Goal: Information Seeking & Learning: Check status

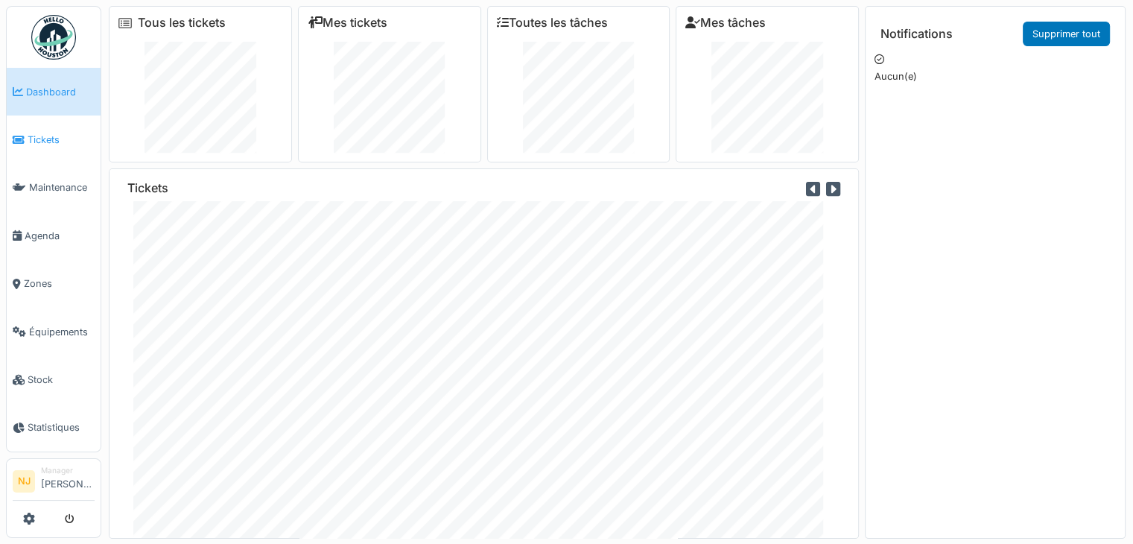
click at [41, 135] on span "Tickets" at bounding box center [61, 140] width 67 height 14
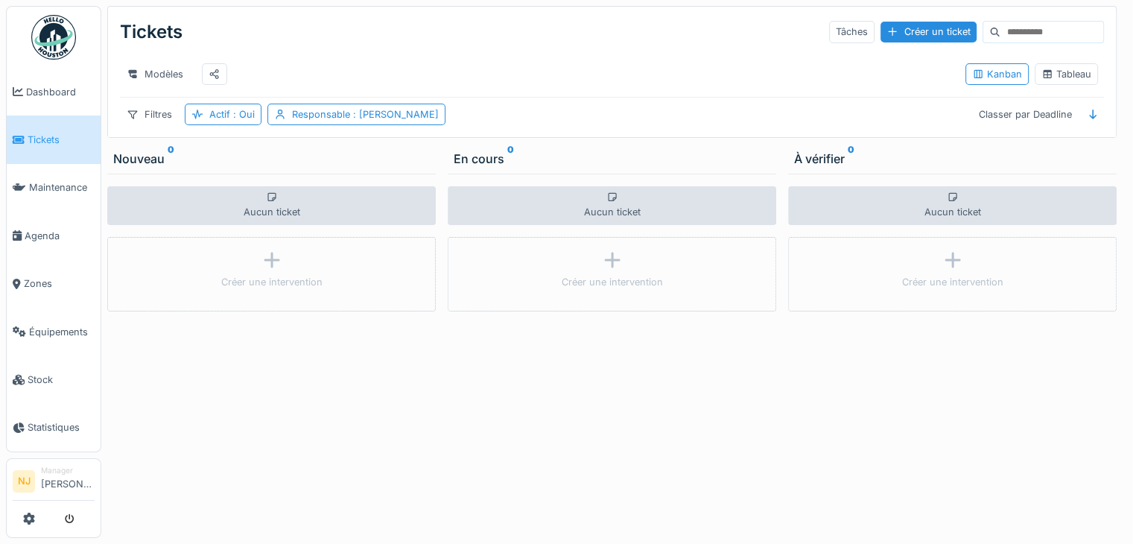
scroll to position [11, 0]
click at [36, 229] on span "Agenda" at bounding box center [60, 236] width 70 height 14
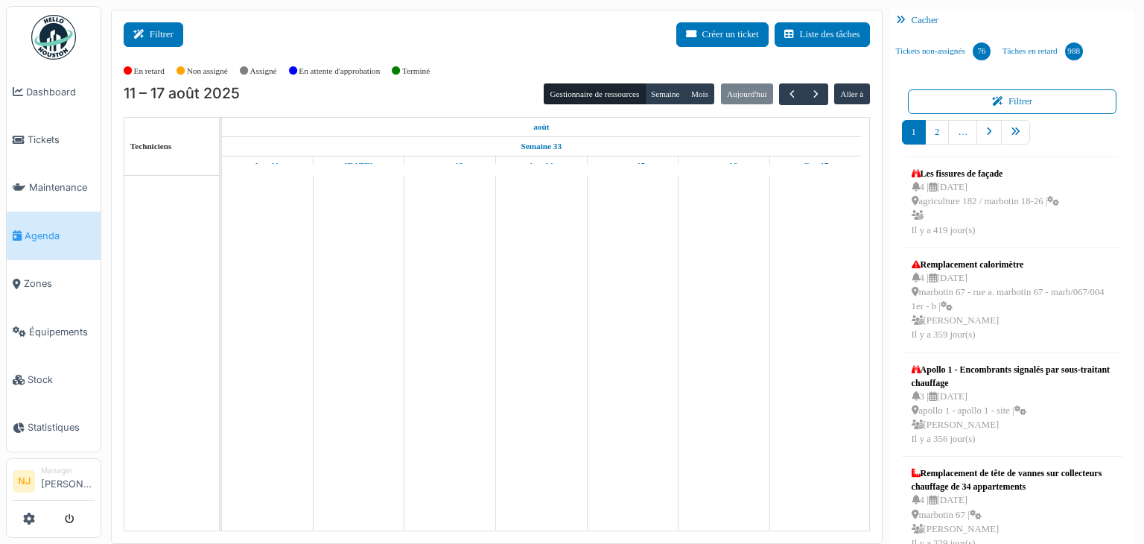
click at [158, 39] on button "Filtrer" at bounding box center [154, 34] width 60 height 25
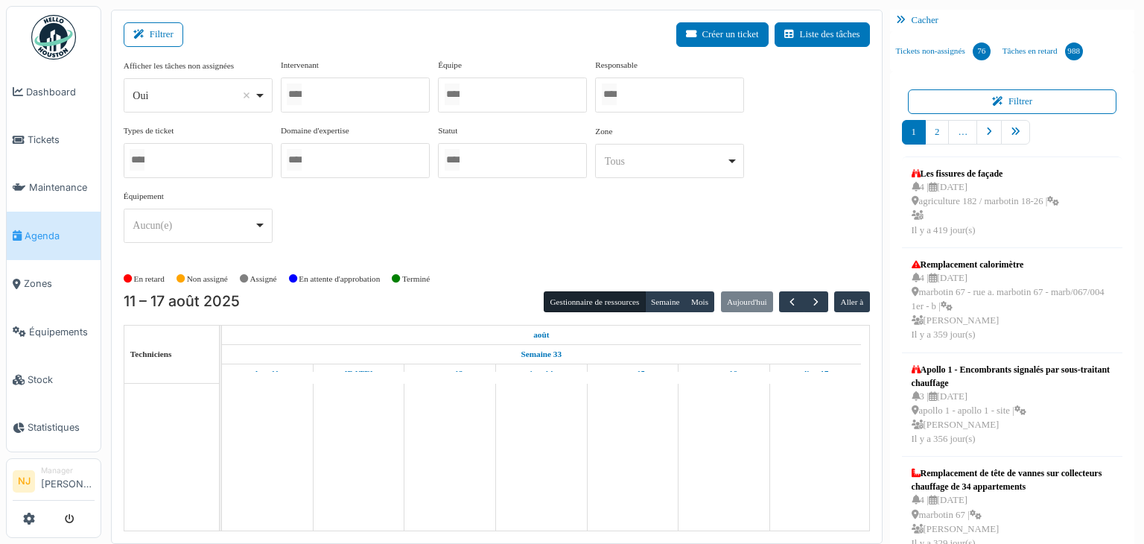
click at [320, 90] on div at bounding box center [355, 94] width 149 height 35
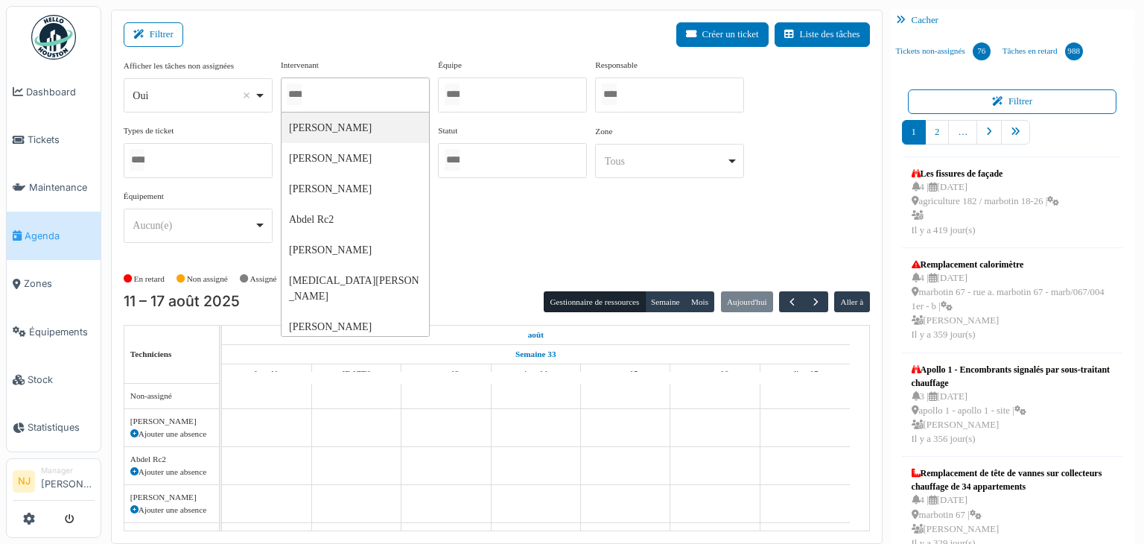
click at [511, 268] on div "En retard Non assigné Assigné En attente d'approbation Terminé" at bounding box center [497, 279] width 746 height 25
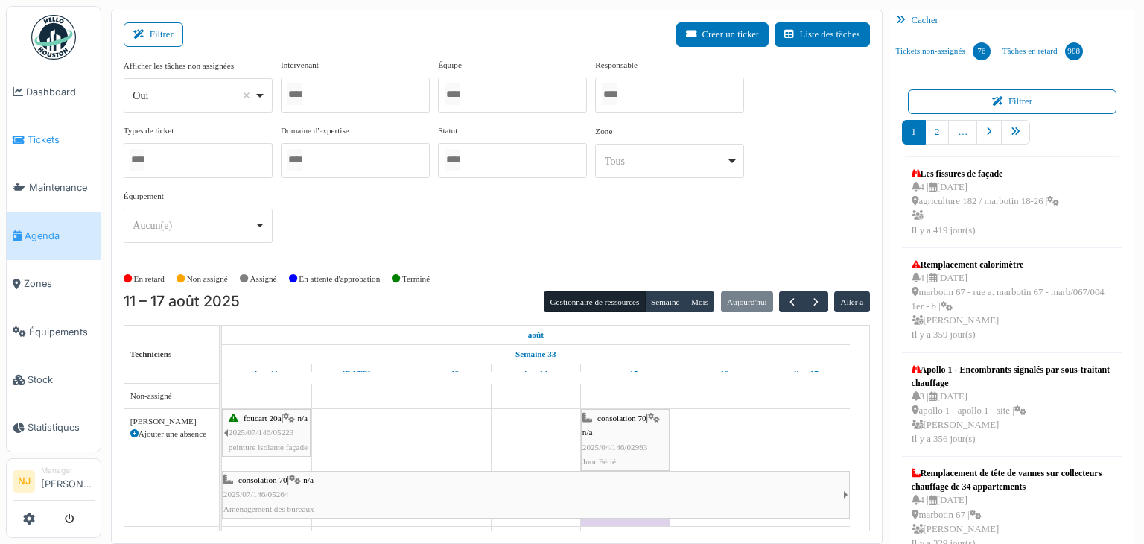
click at [33, 133] on span "Tickets" at bounding box center [61, 140] width 67 height 14
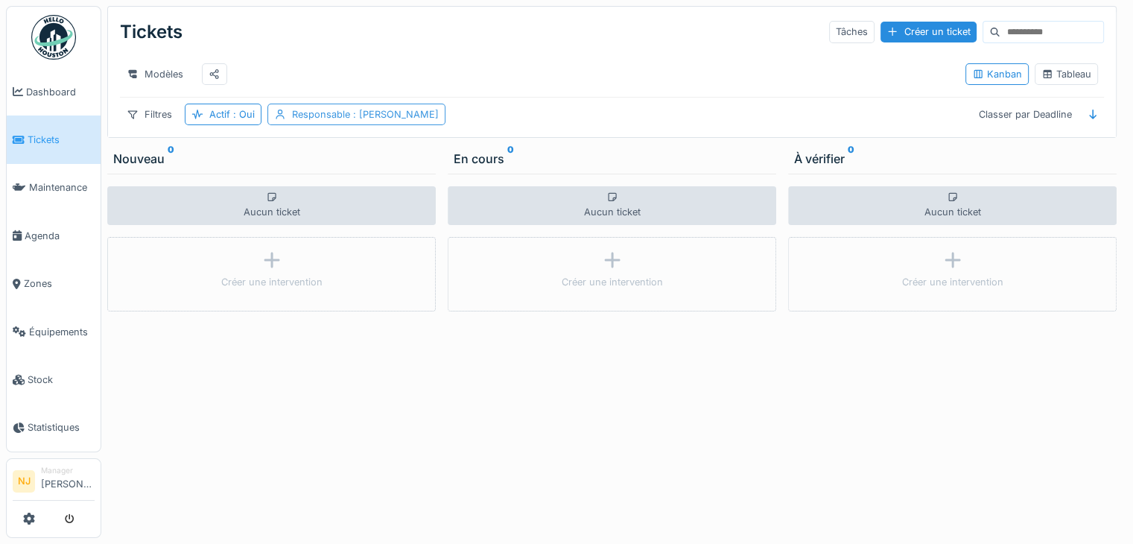
click at [340, 121] on div "Responsable : [PERSON_NAME]" at bounding box center [365, 114] width 147 height 14
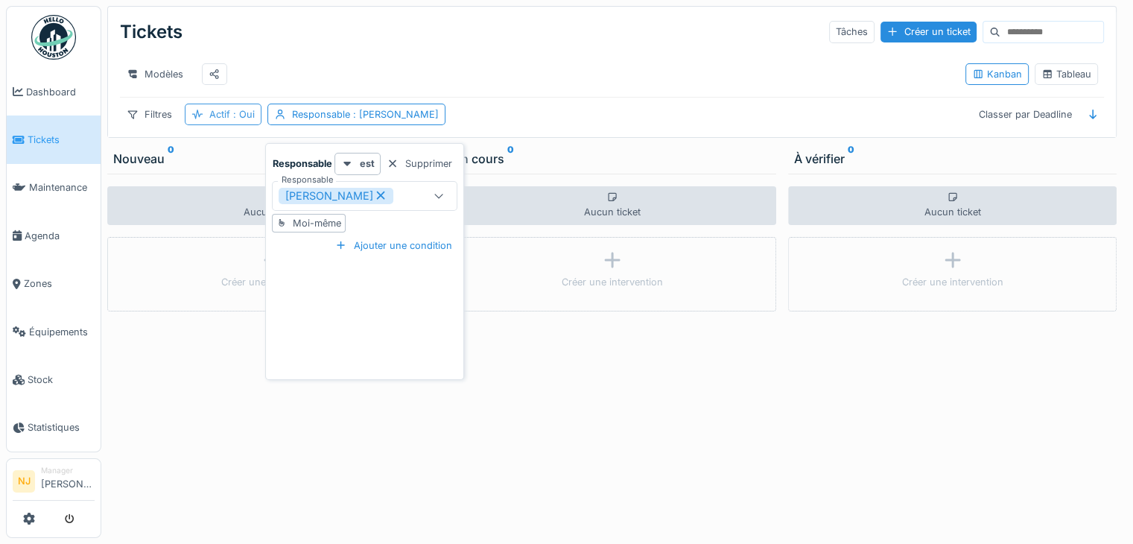
click at [238, 125] on div "Actif : Oui" at bounding box center [223, 115] width 77 height 22
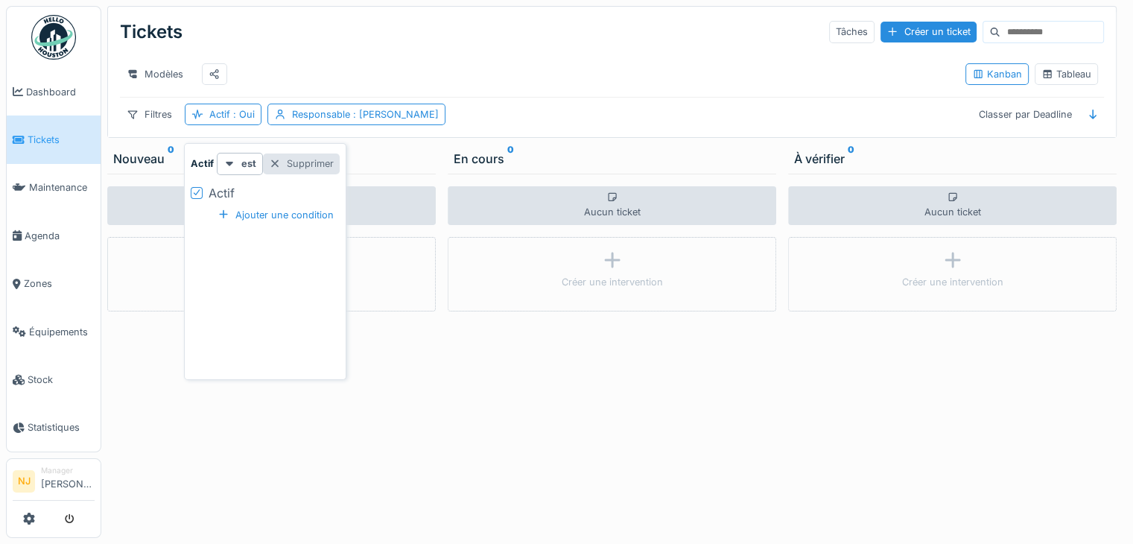
click at [288, 168] on div "Supprimer" at bounding box center [301, 163] width 77 height 20
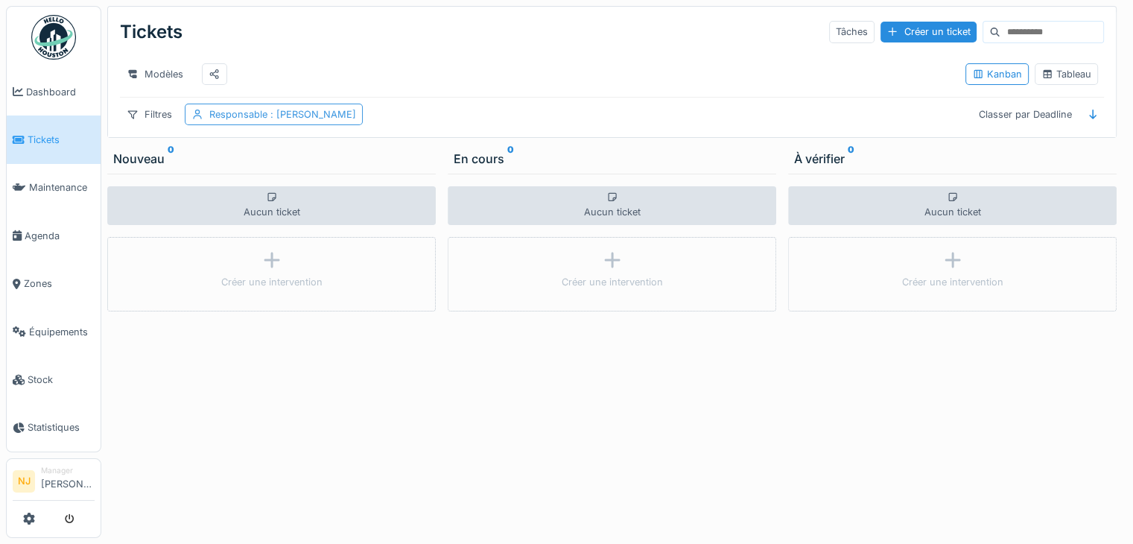
click at [263, 125] on div "Responsable : [PERSON_NAME]" at bounding box center [274, 115] width 178 height 22
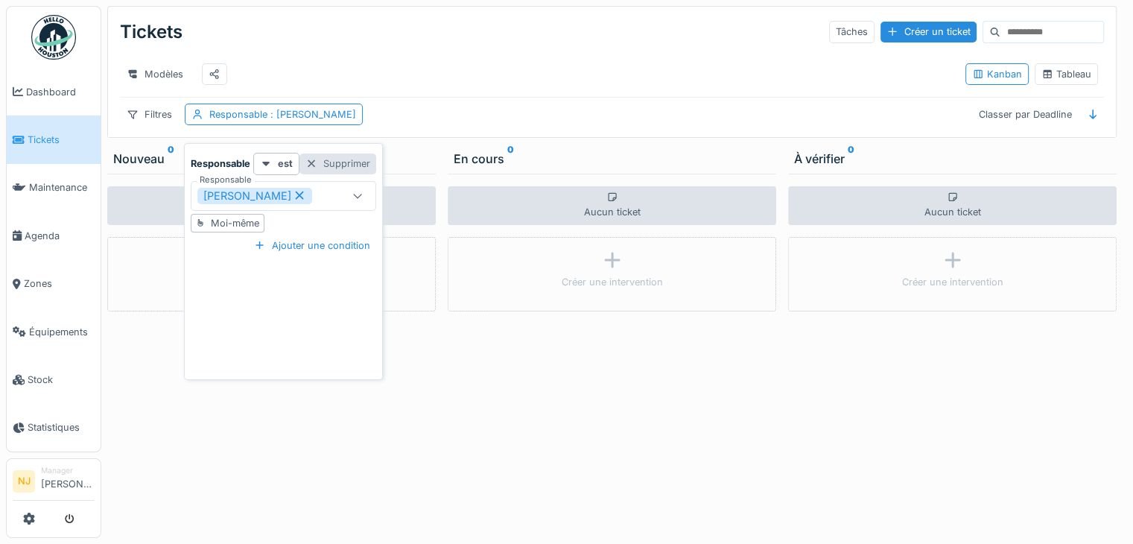
click at [334, 154] on div "Supprimer" at bounding box center [337, 163] width 77 height 20
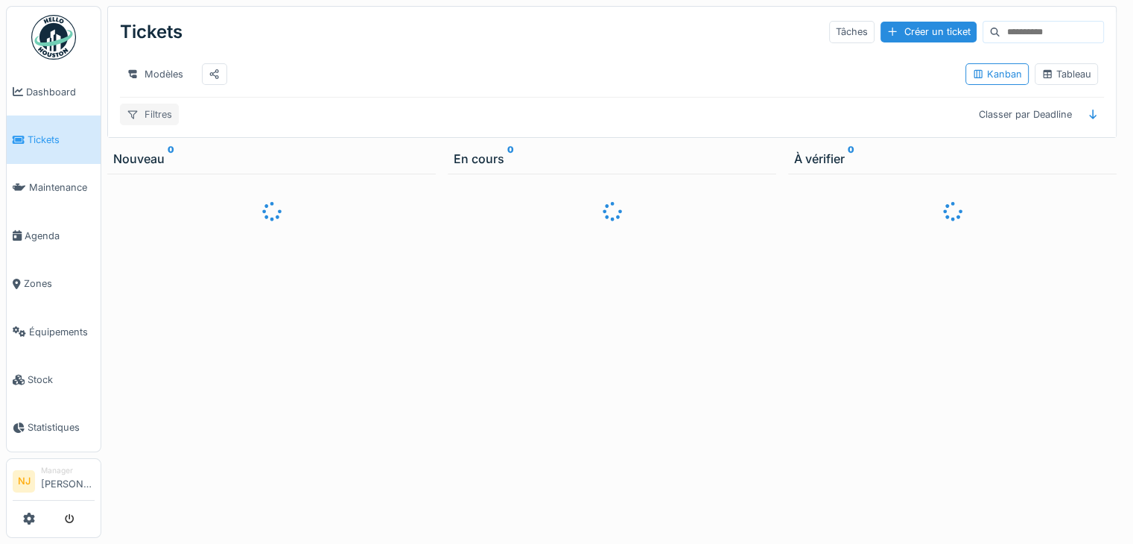
click at [155, 125] on div "Filtres" at bounding box center [149, 115] width 59 height 22
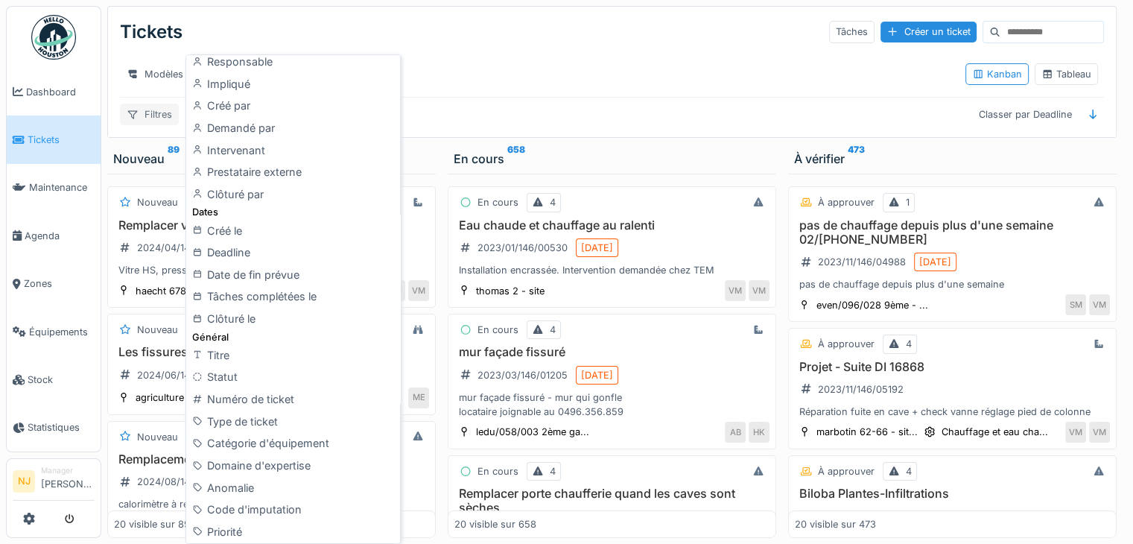
scroll to position [220, 0]
click at [235, 400] on div "Numéro de ticket" at bounding box center [292, 398] width 207 height 22
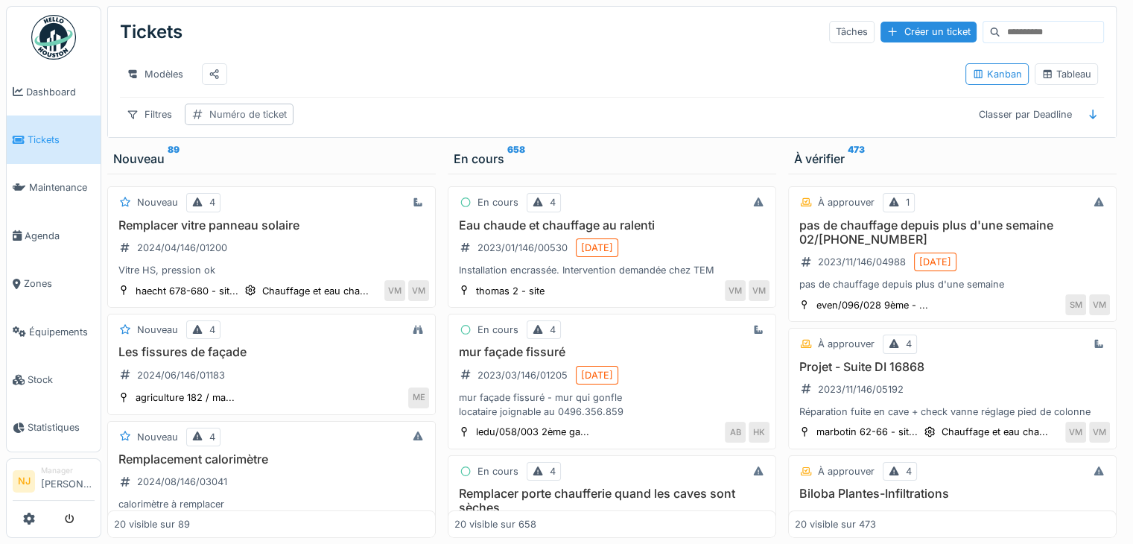
click at [238, 121] on div "Numéro de ticket" at bounding box center [247, 114] width 77 height 14
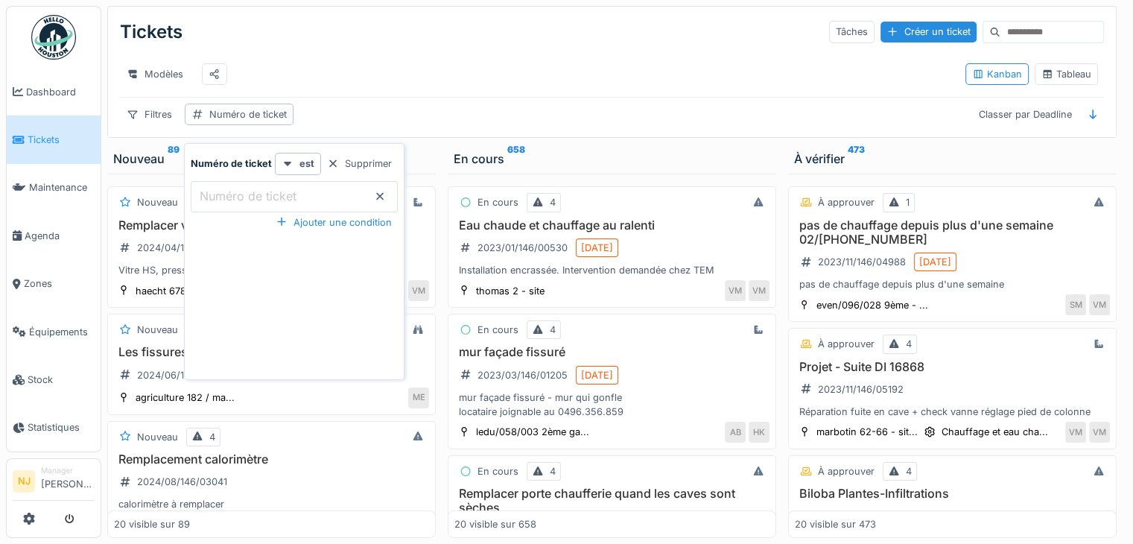
click at [217, 196] on label "Numéro de ticket" at bounding box center [248, 196] width 103 height 18
click at [217, 196] on ticket_k0NjE "Numéro de ticket" at bounding box center [294, 196] width 207 height 31
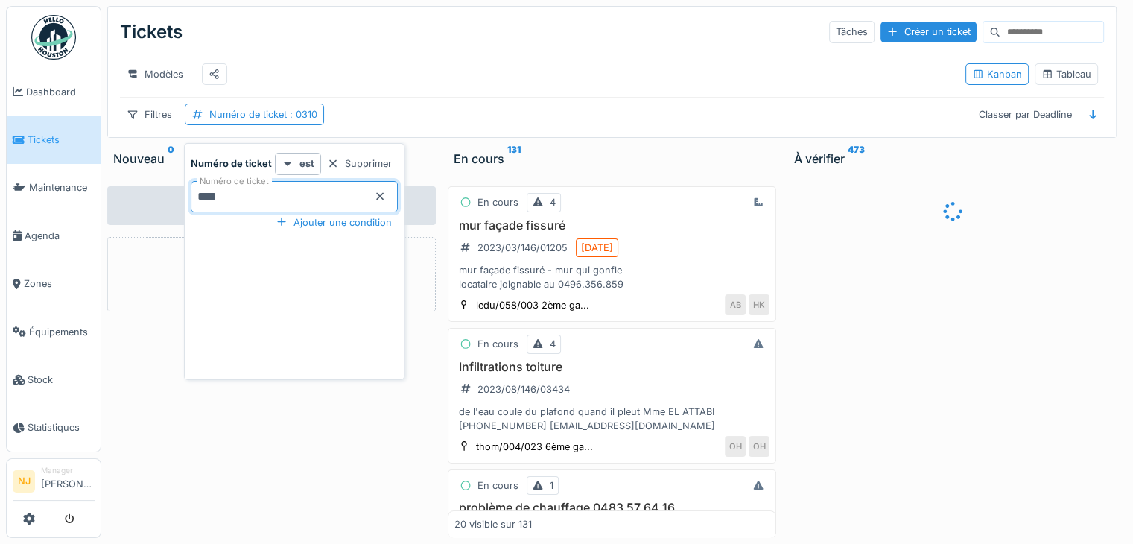
click at [205, 201] on ticket_k0NjE "****" at bounding box center [294, 196] width 207 height 31
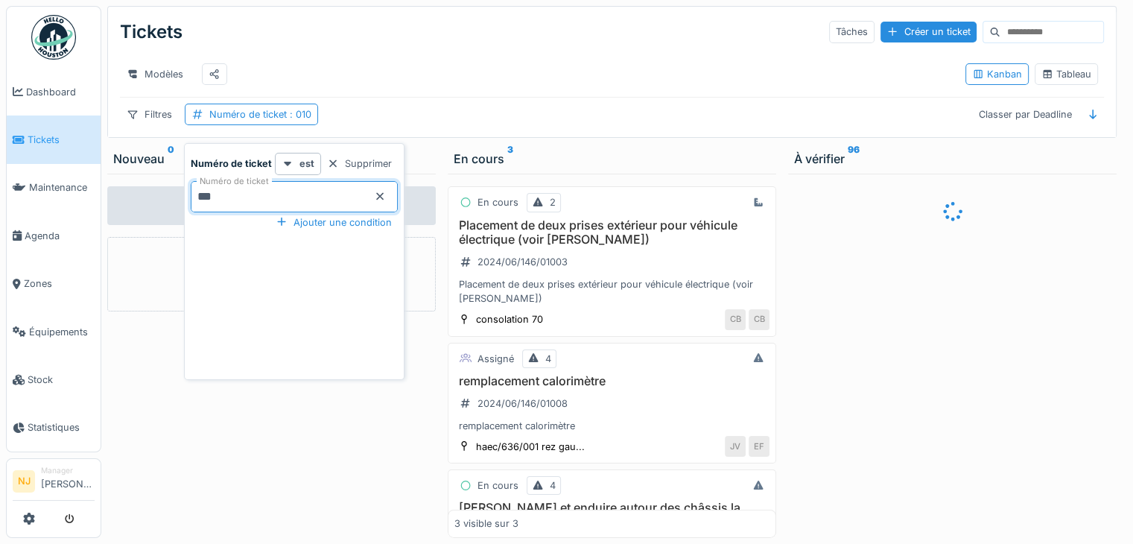
click at [247, 202] on ticket_k0NjE "***" at bounding box center [294, 196] width 207 height 31
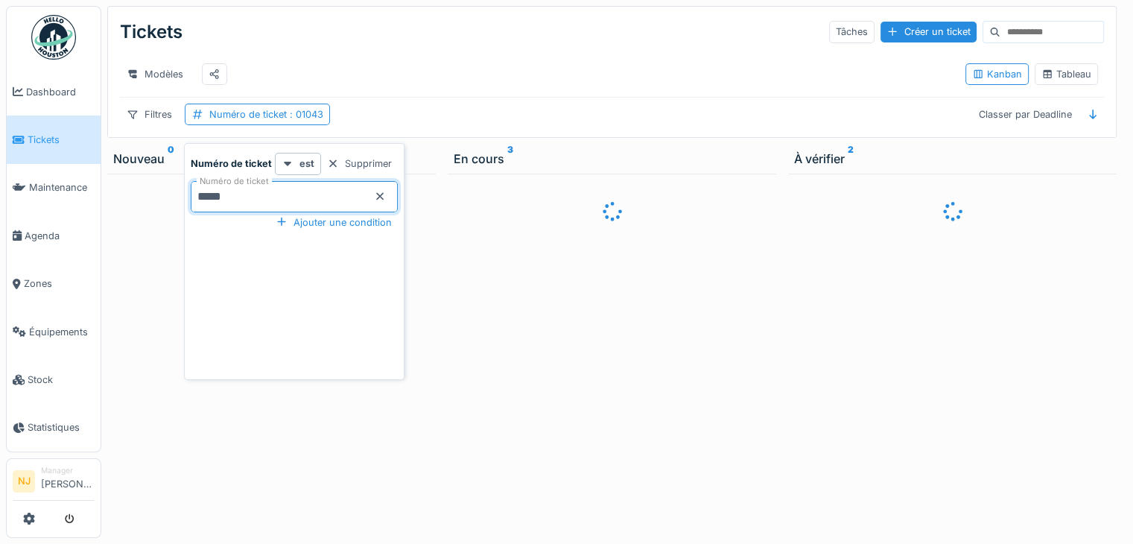
type ticket_k0NjE "*****"
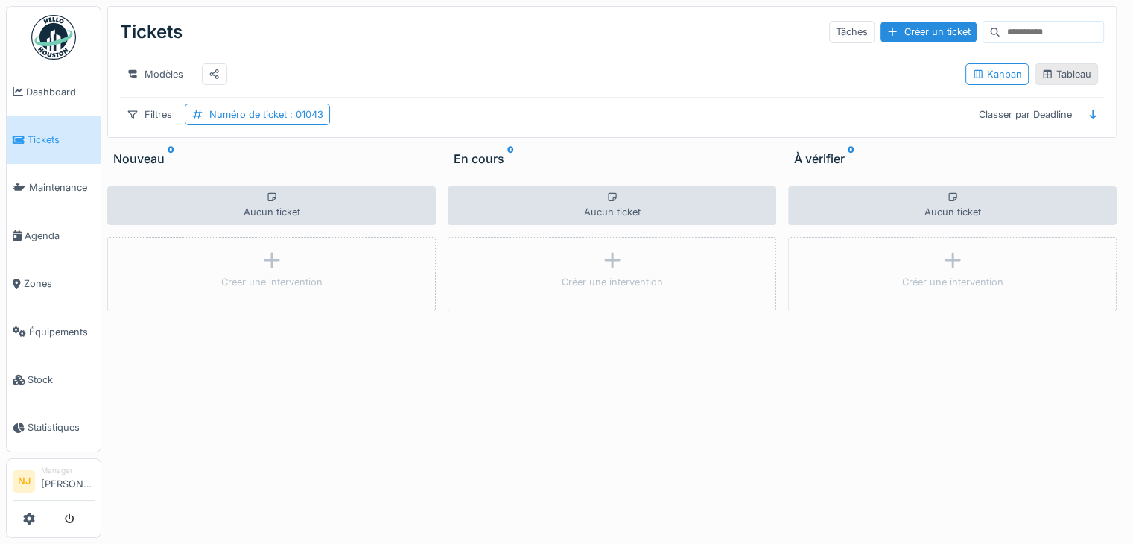
click at [1051, 81] on div "Tableau" at bounding box center [1066, 74] width 50 height 14
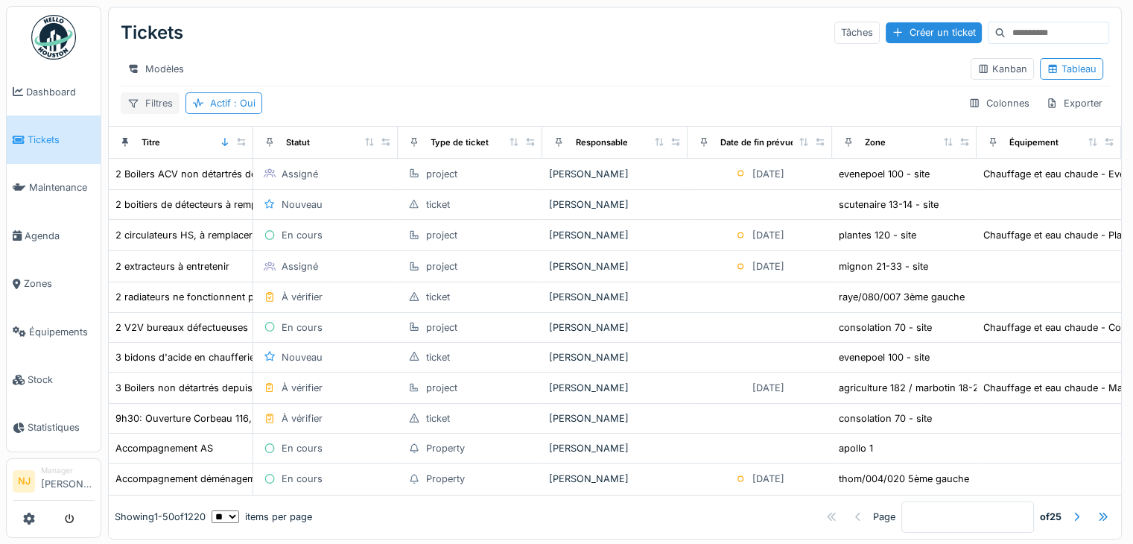
click at [156, 114] on div "Filtres" at bounding box center [150, 103] width 59 height 22
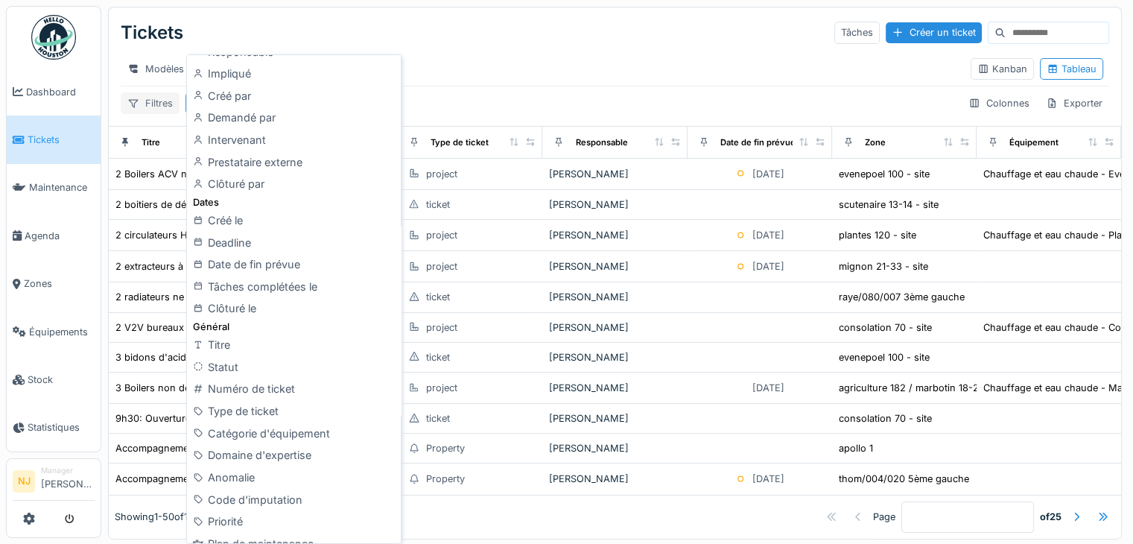
scroll to position [209, 0]
click at [247, 390] on div "Numéro de ticket" at bounding box center [293, 388] width 207 height 22
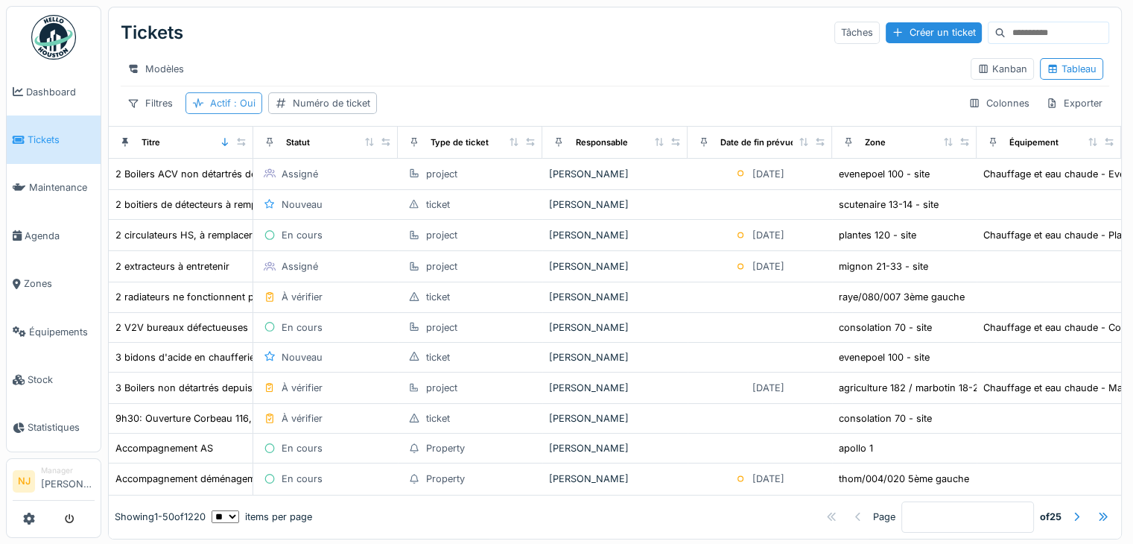
click at [232, 109] on span ": Oui" at bounding box center [243, 103] width 25 height 11
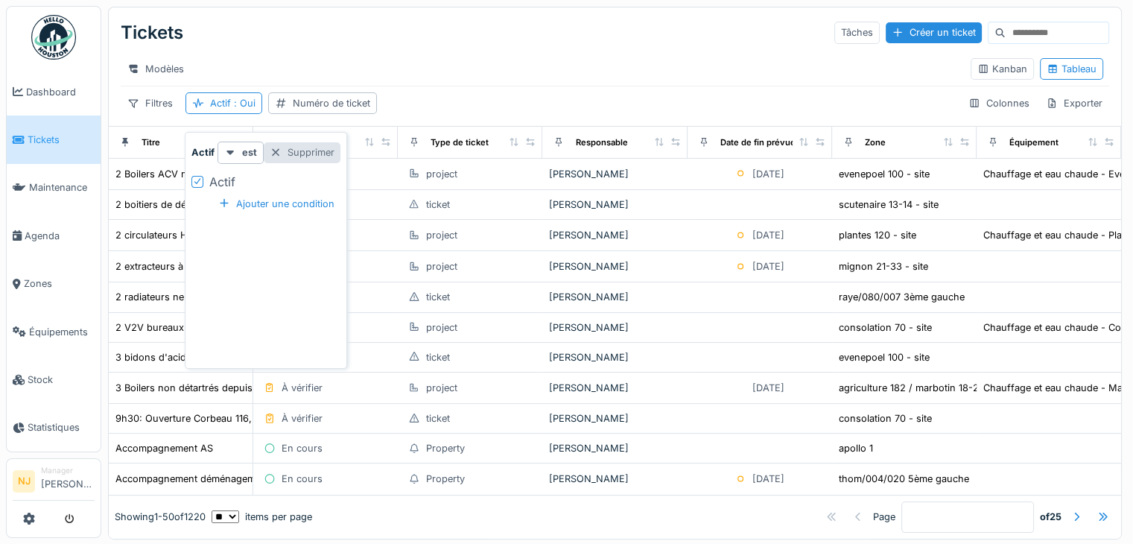
click at [317, 153] on div "Supprimer" at bounding box center [302, 152] width 77 height 20
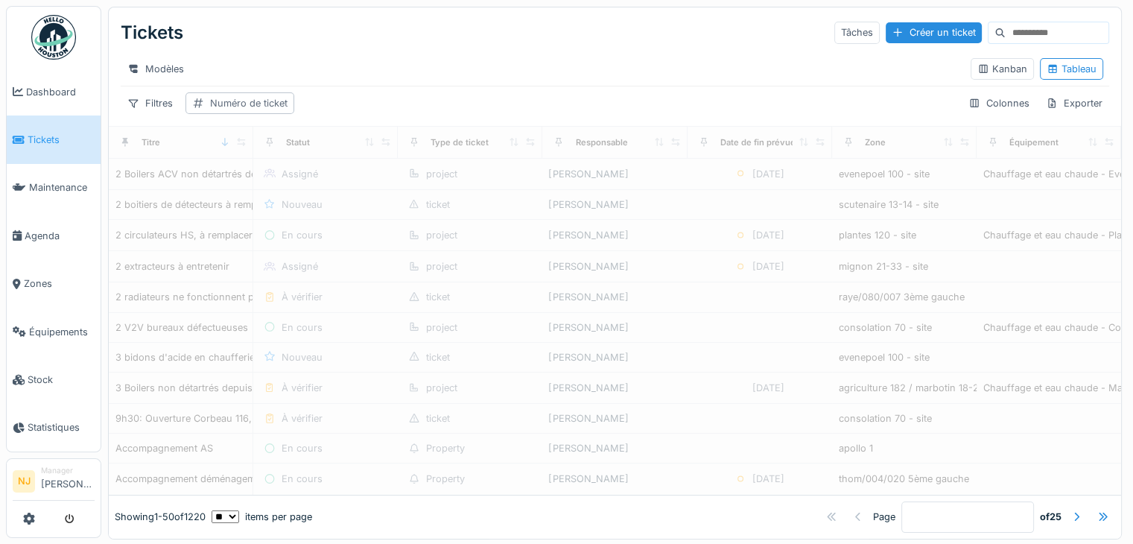
click at [244, 110] on div "Numéro de ticket" at bounding box center [248, 103] width 77 height 14
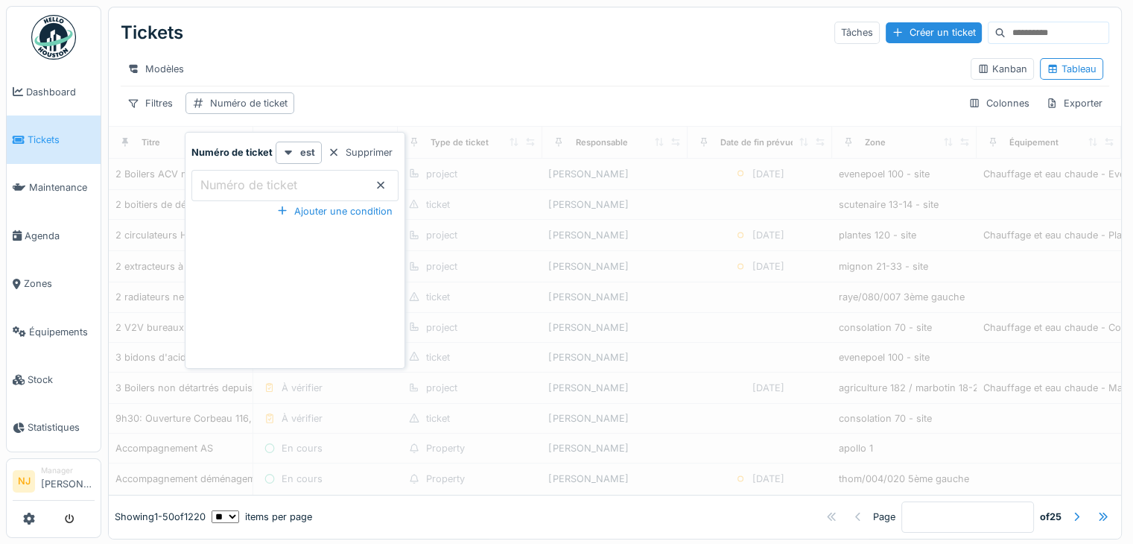
click at [218, 183] on label "Numéro de ticket" at bounding box center [248, 185] width 103 height 18
click at [218, 183] on ticket_Q3NjI "Numéro de ticket" at bounding box center [294, 185] width 207 height 31
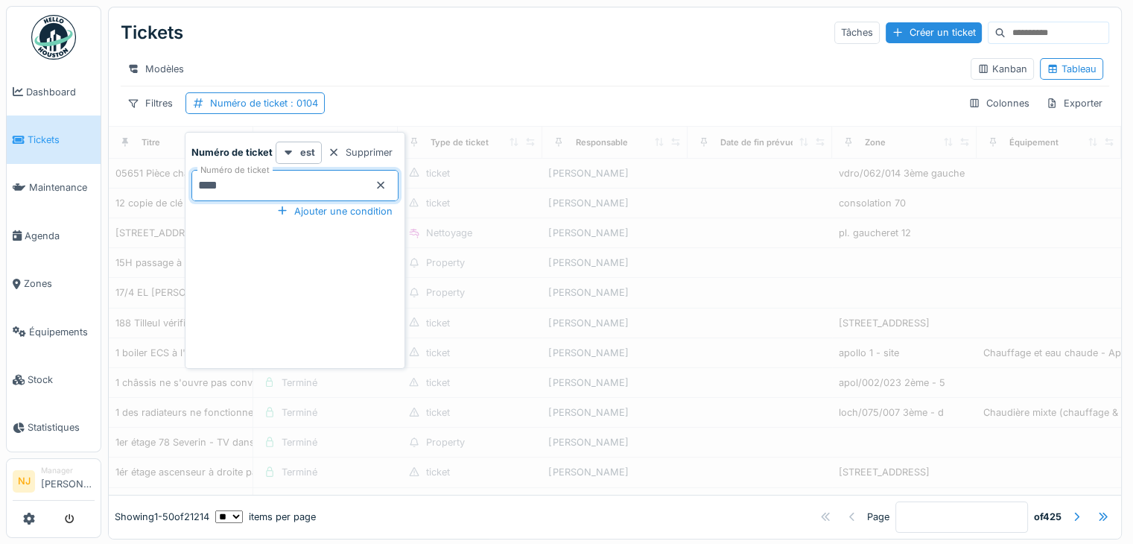
type ticket_Q3NjI "*****"
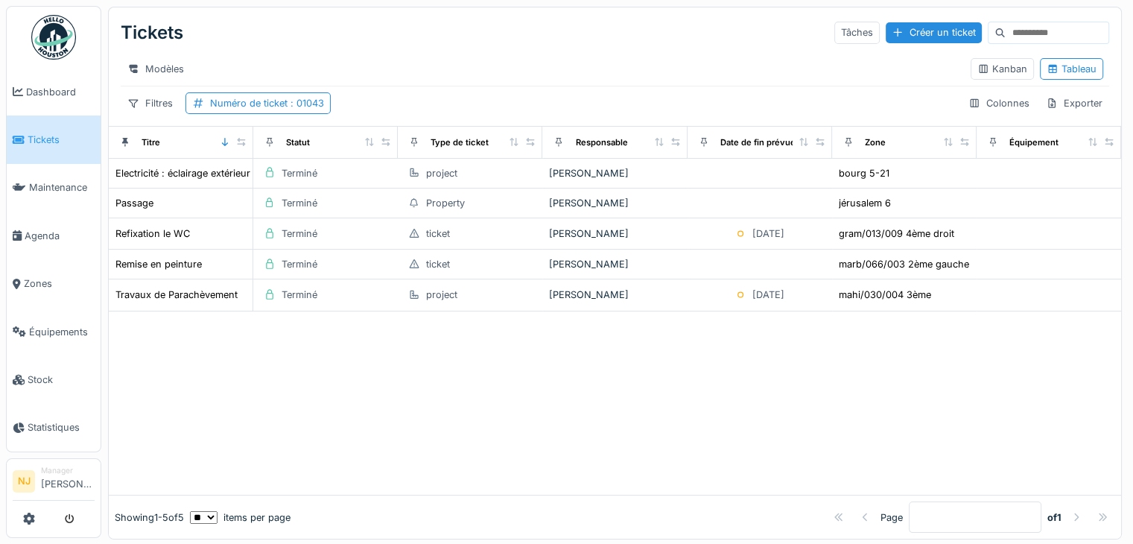
click at [518, 27] on div "Tickets Tâches Créer un ticket" at bounding box center [615, 32] width 988 height 39
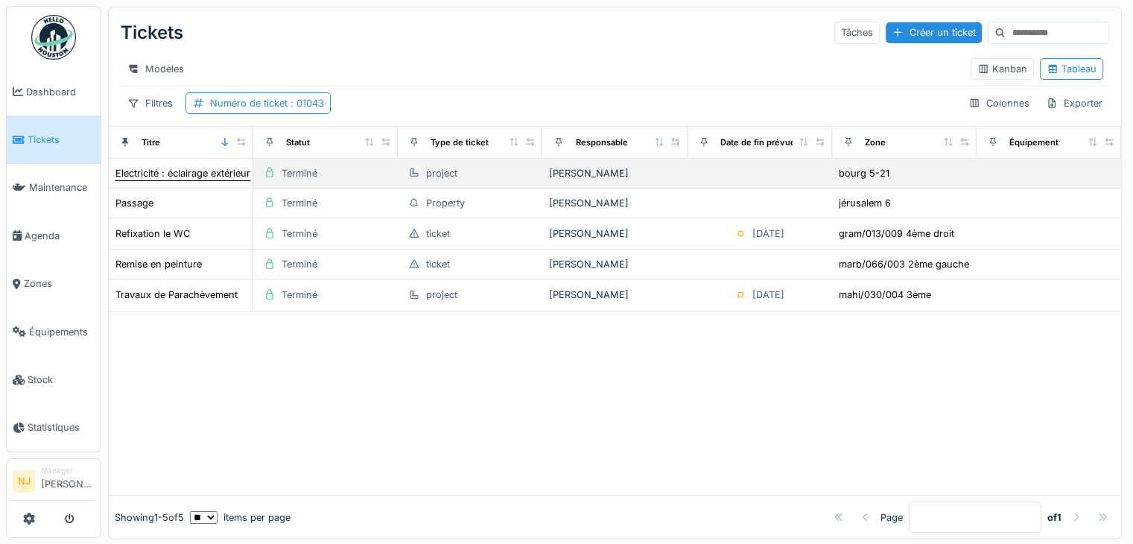
click at [188, 180] on div "Electricité : éclairage extérieur" at bounding box center [182, 173] width 135 height 14
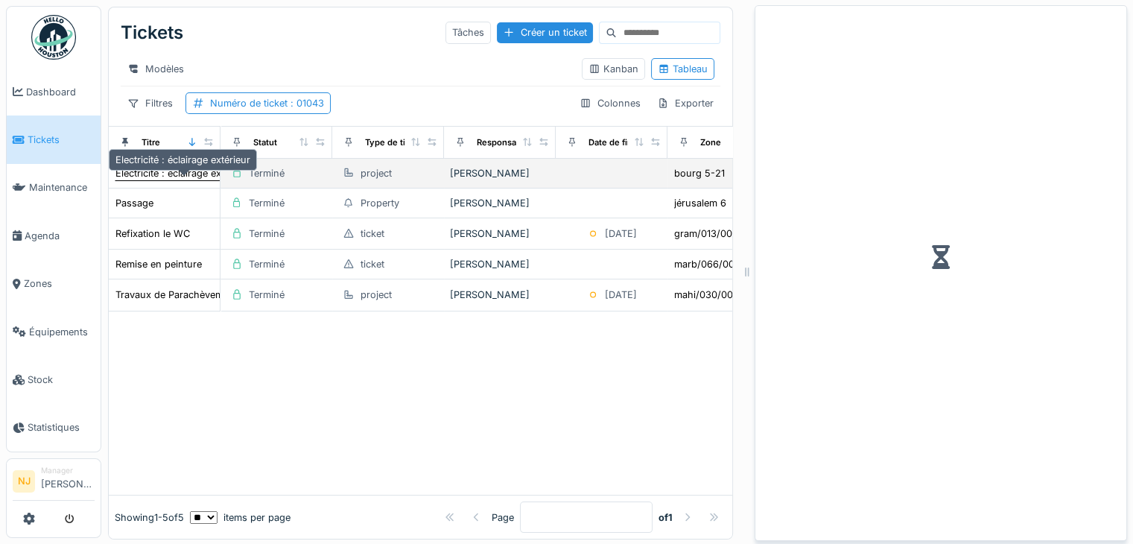
click at [184, 180] on div "Electricité : éclairage extérieur" at bounding box center [182, 173] width 135 height 14
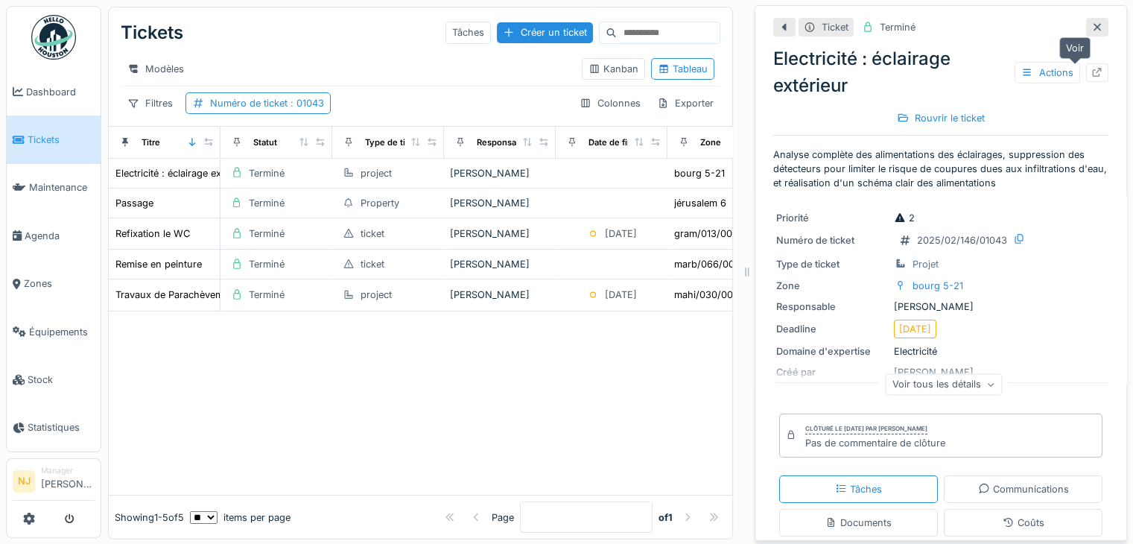
click at [1093, 69] on icon at bounding box center [1098, 73] width 10 height 10
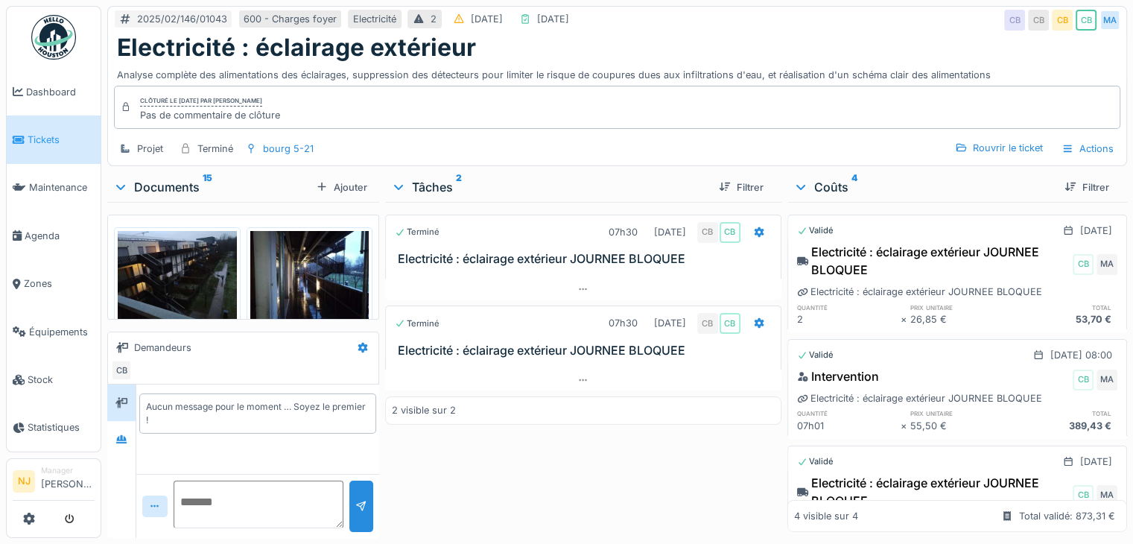
click at [174, 273] on img at bounding box center [177, 275] width 119 height 89
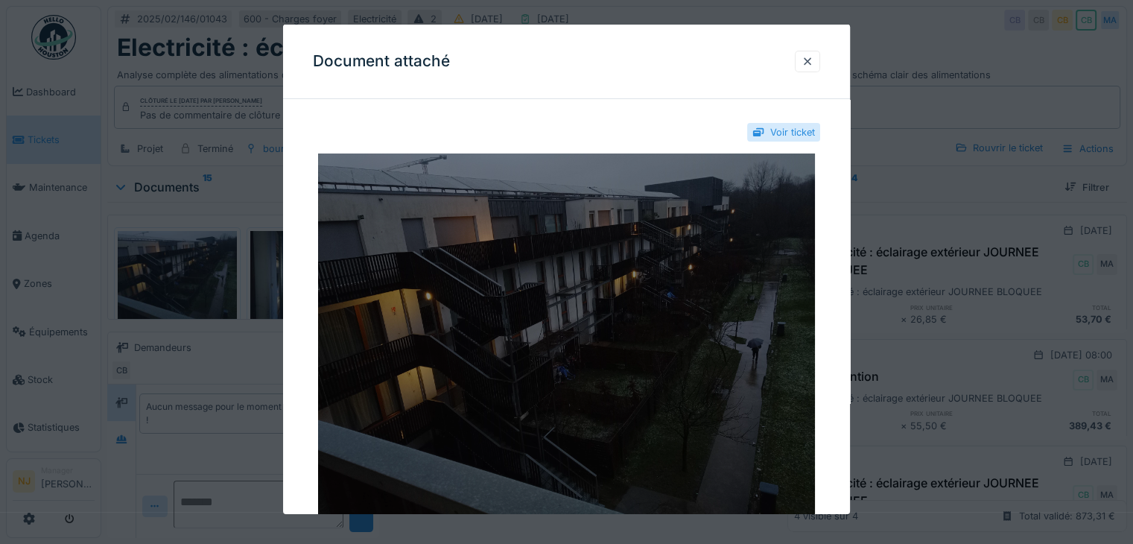
click at [390, 413] on img at bounding box center [566, 339] width 507 height 372
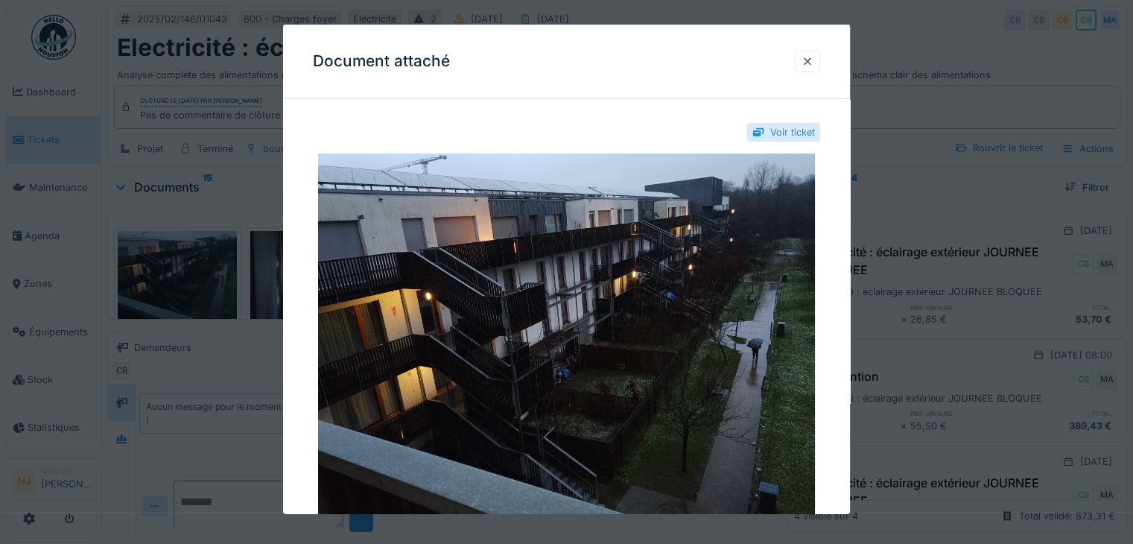
click at [795, 70] on div "Document attaché" at bounding box center [566, 62] width 567 height 74
click at [810, 62] on div at bounding box center [807, 61] width 12 height 14
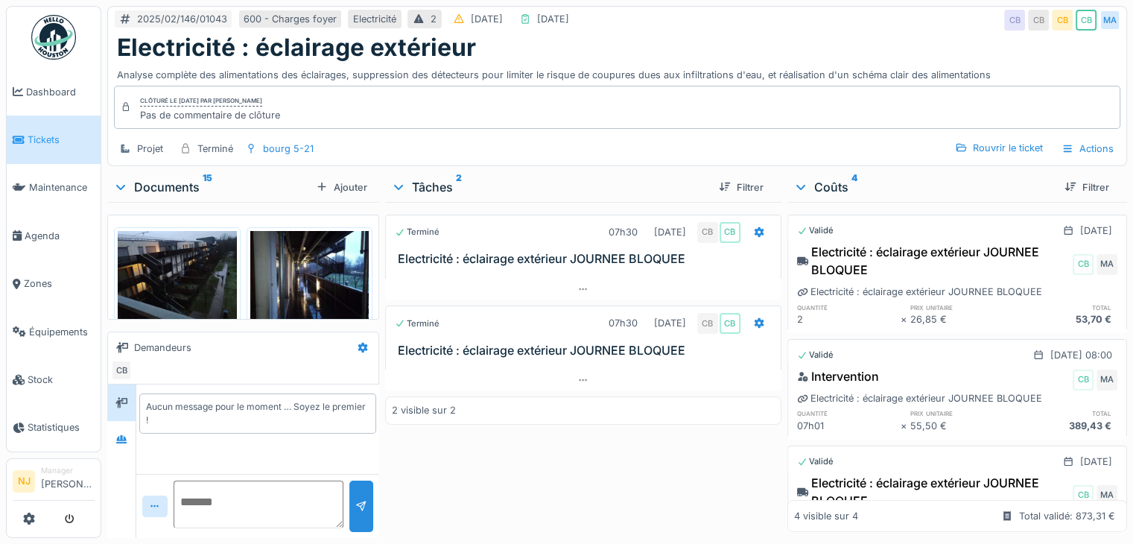
click at [122, 185] on icon at bounding box center [121, 186] width 12 height 15
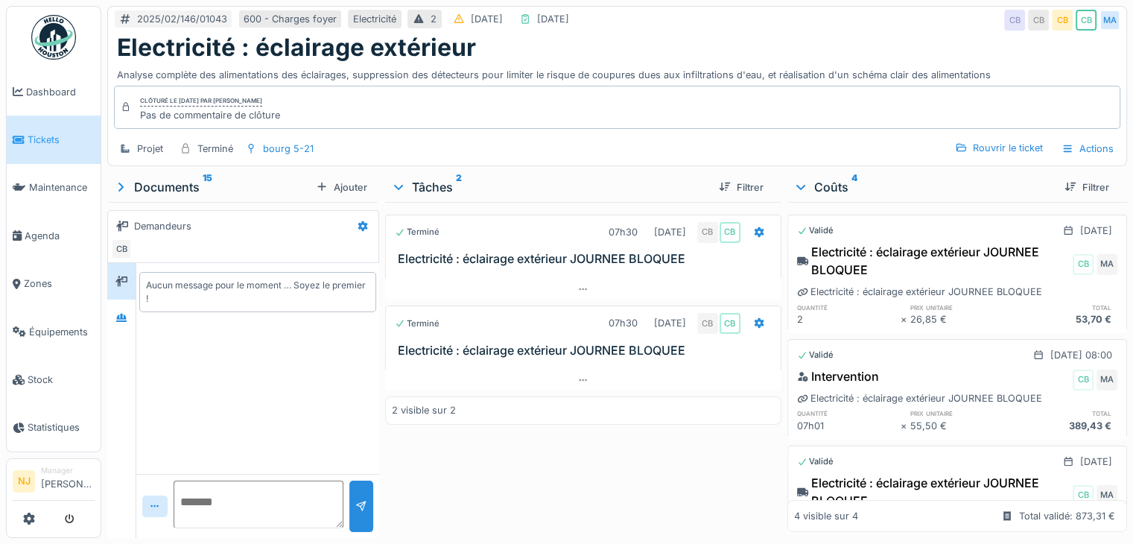
click at [118, 187] on icon at bounding box center [120, 187] width 15 height 12
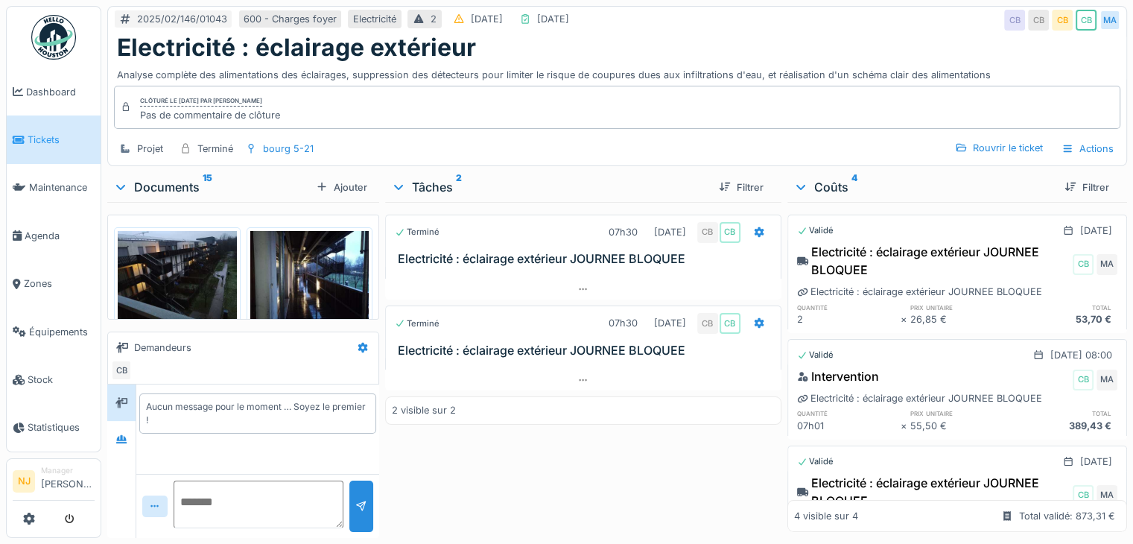
scroll to position [11, 0]
click at [122, 435] on icon at bounding box center [121, 439] width 10 height 8
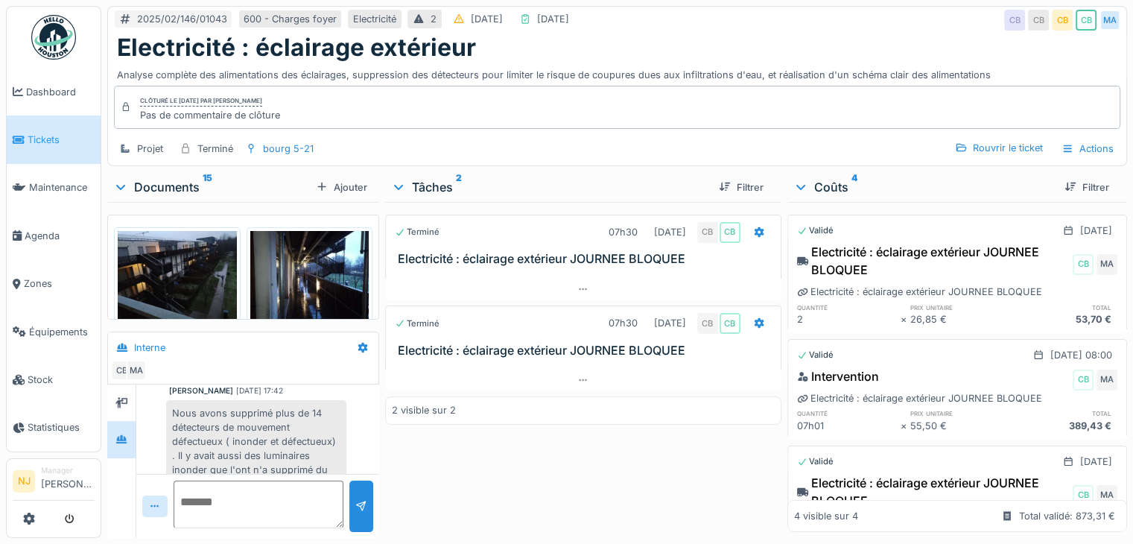
scroll to position [221, 0]
click at [282, 270] on img at bounding box center [309, 275] width 119 height 89
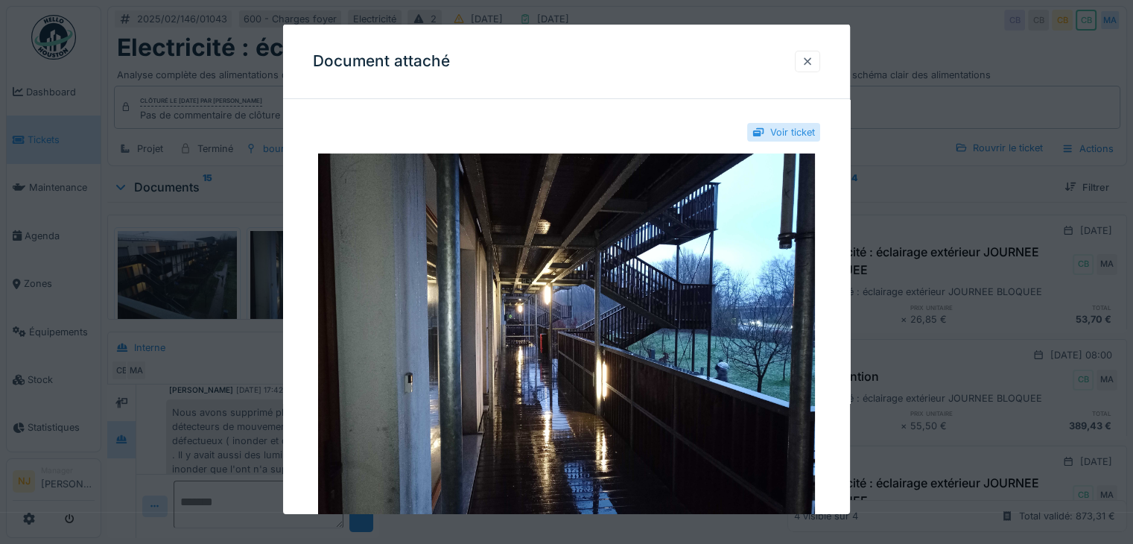
click at [813, 60] on div at bounding box center [807, 61] width 12 height 14
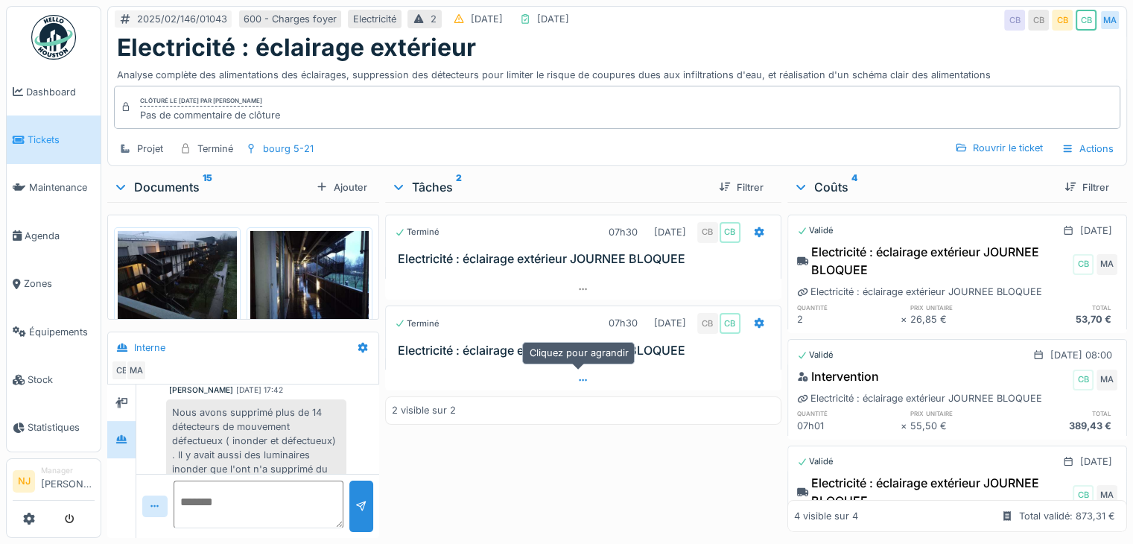
scroll to position [11, 0]
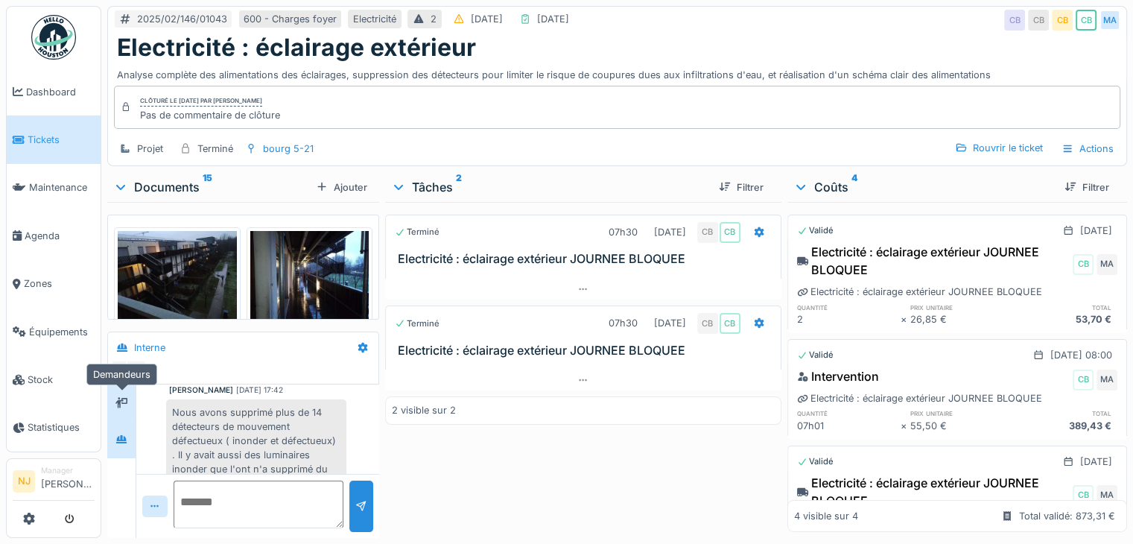
click at [123, 398] on icon at bounding box center [121, 403] width 12 height 10
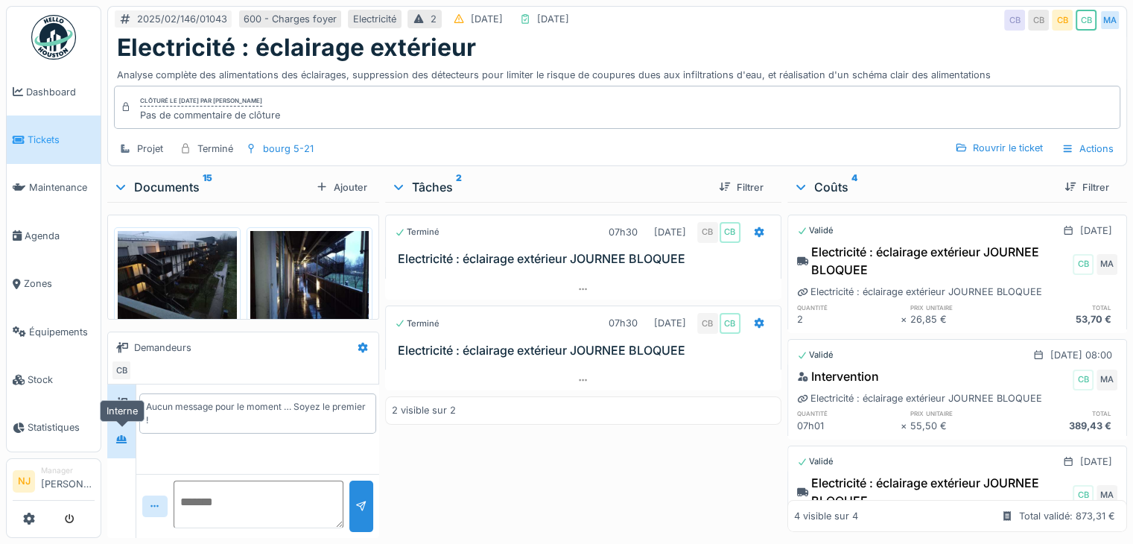
click at [127, 434] on icon at bounding box center [121, 439] width 12 height 10
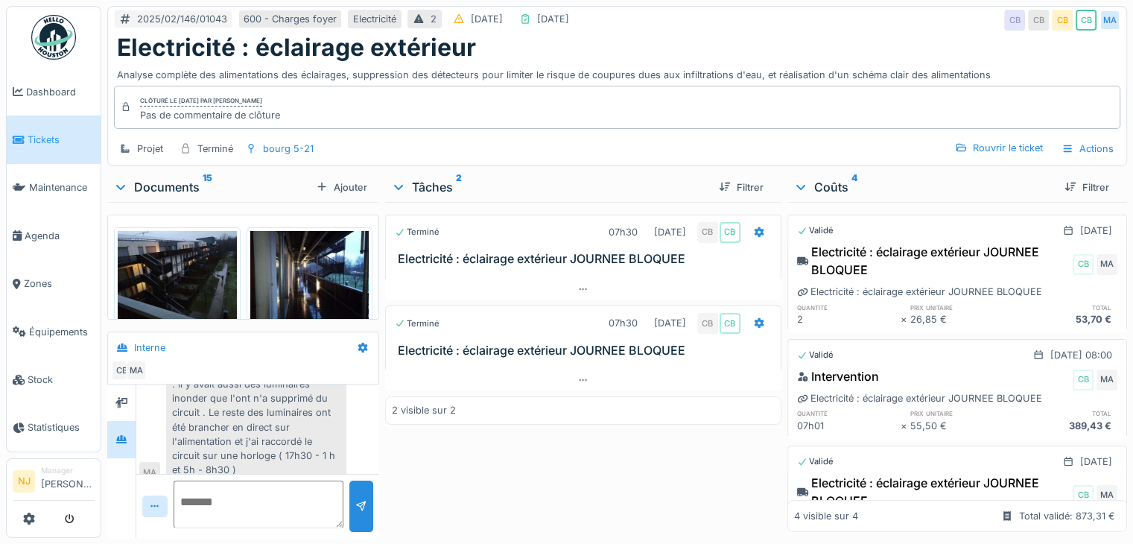
scroll to position [11, 0]
